Goal: Information Seeking & Learning: Find specific fact

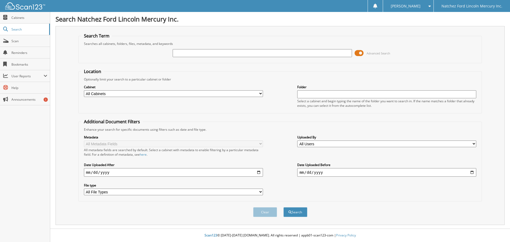
click at [185, 52] on input "text" at bounding box center [262, 53] width 179 height 8
type input "002375"
click at [283, 207] on button "Search" at bounding box center [295, 212] width 24 height 10
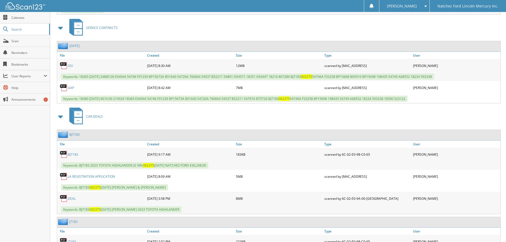
scroll to position [327, 0]
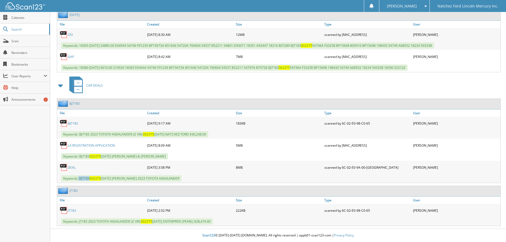
drag, startPoint x: 79, startPoint y: 179, endPoint x: 89, endPoint y: 179, distance: 10.6
click at [89, 179] on span "Keywords: BJ7183 002375 6/15/24 WESLEY KING 2023 TOYOTA HIGHLANDER" at bounding box center [121, 178] width 120 height 6
copy span "BJ7183"
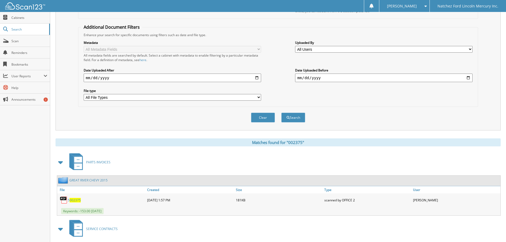
scroll to position [8, 0]
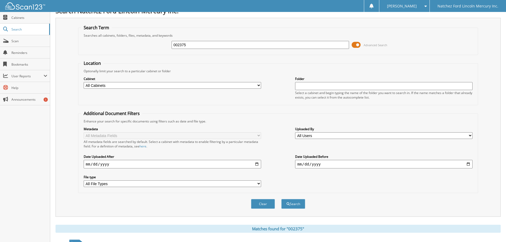
click at [193, 46] on input "002375" at bounding box center [260, 45] width 177 height 8
type input "084976"
click at [281, 199] on button "Search" at bounding box center [293, 204] width 24 height 10
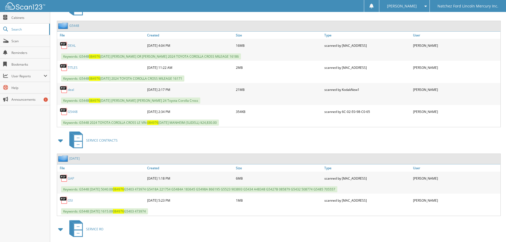
scroll to position [345, 0]
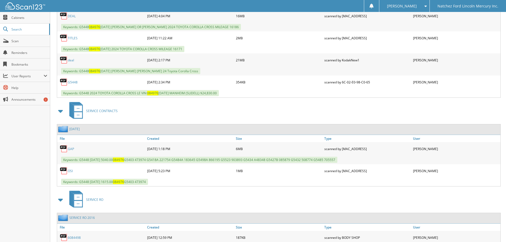
click at [70, 171] on link "OSI" at bounding box center [70, 171] width 5 height 5
